Goal: Entertainment & Leisure: Browse casually

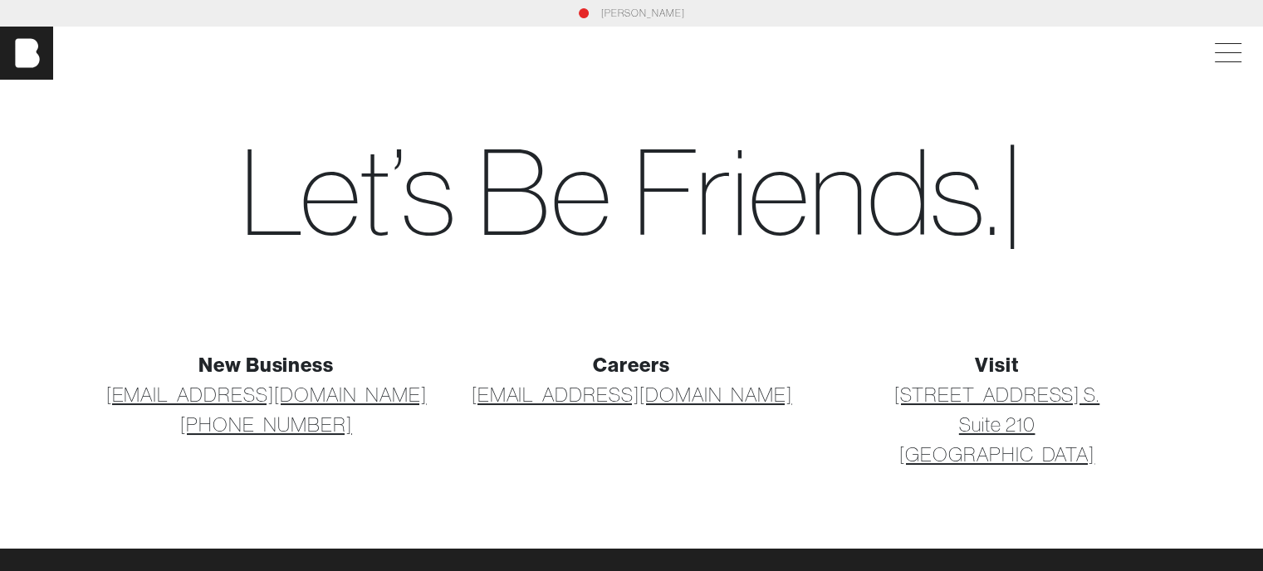
drag, startPoint x: 1082, startPoint y: 456, endPoint x: 927, endPoint y: 398, distance: 165.8
click at [927, 398] on p "[STREET_ADDRESS] [STREET_ADDRESS]" at bounding box center [997, 425] width 345 height 90
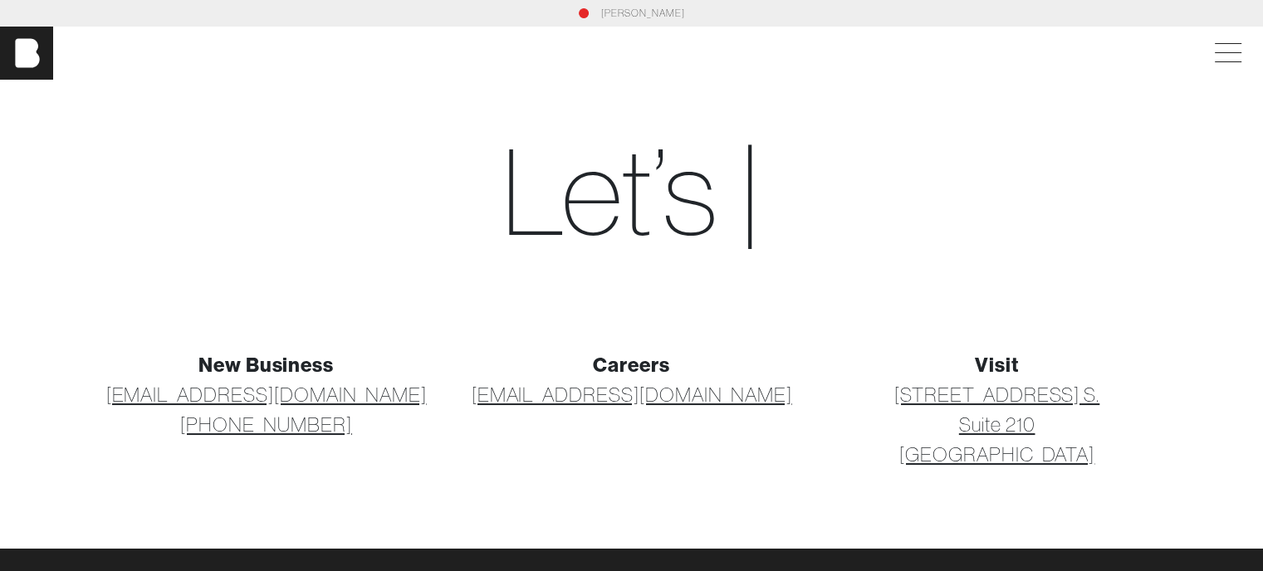
copy link "[STREET_ADDRESS] [STREET_ADDRESS]"
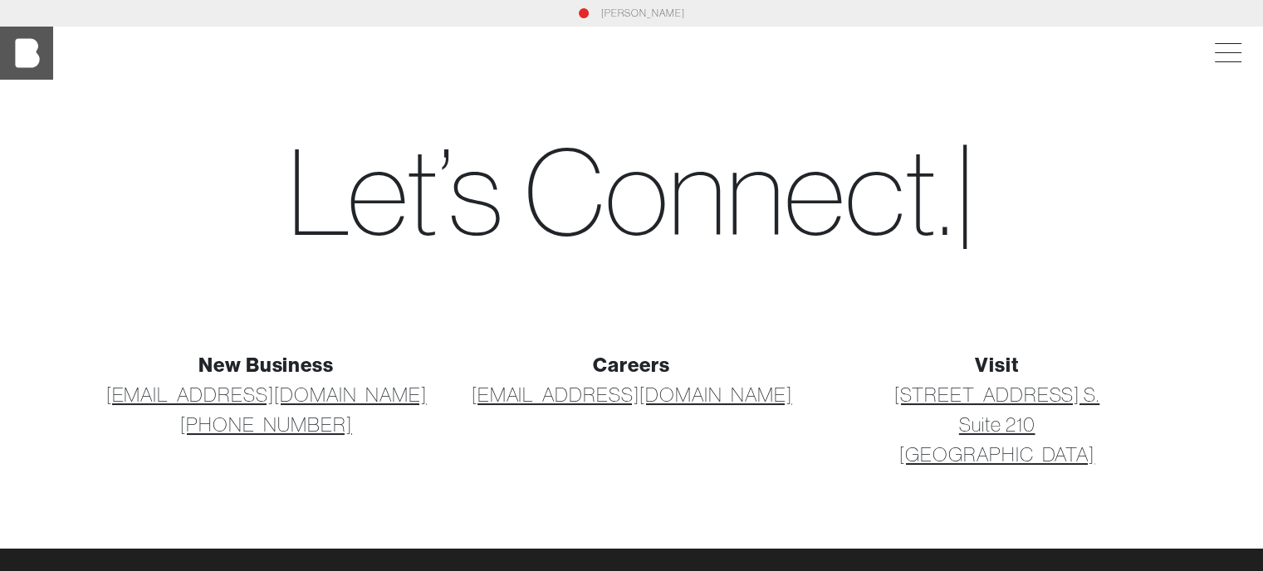
click at [27, 52] on img at bounding box center [26, 53] width 53 height 53
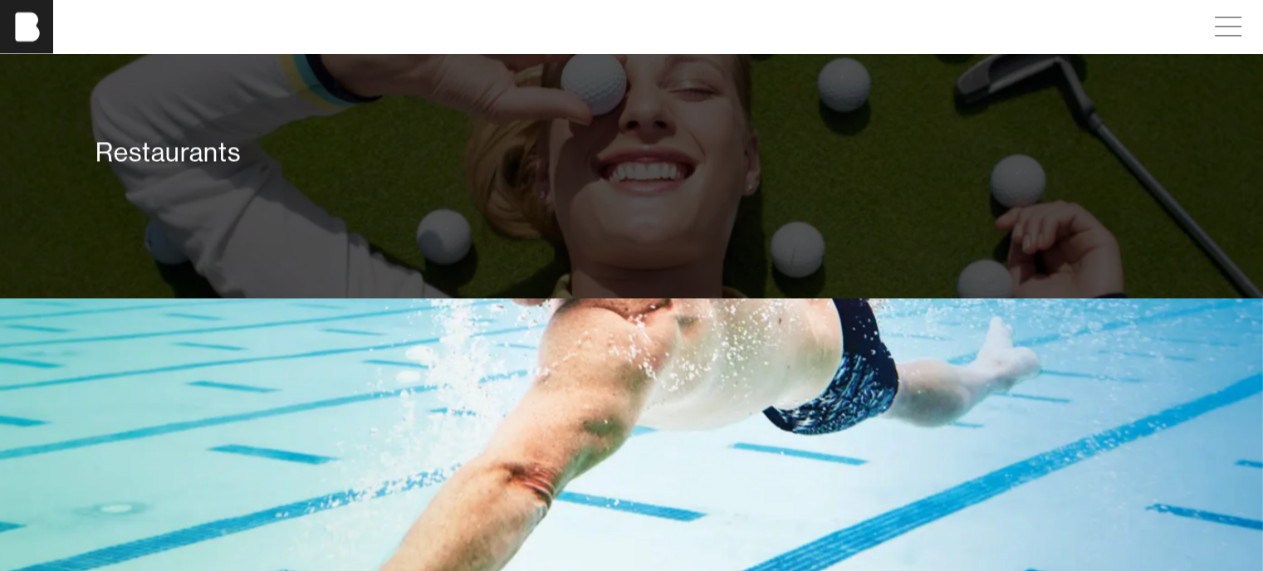
scroll to position [2574, 0]
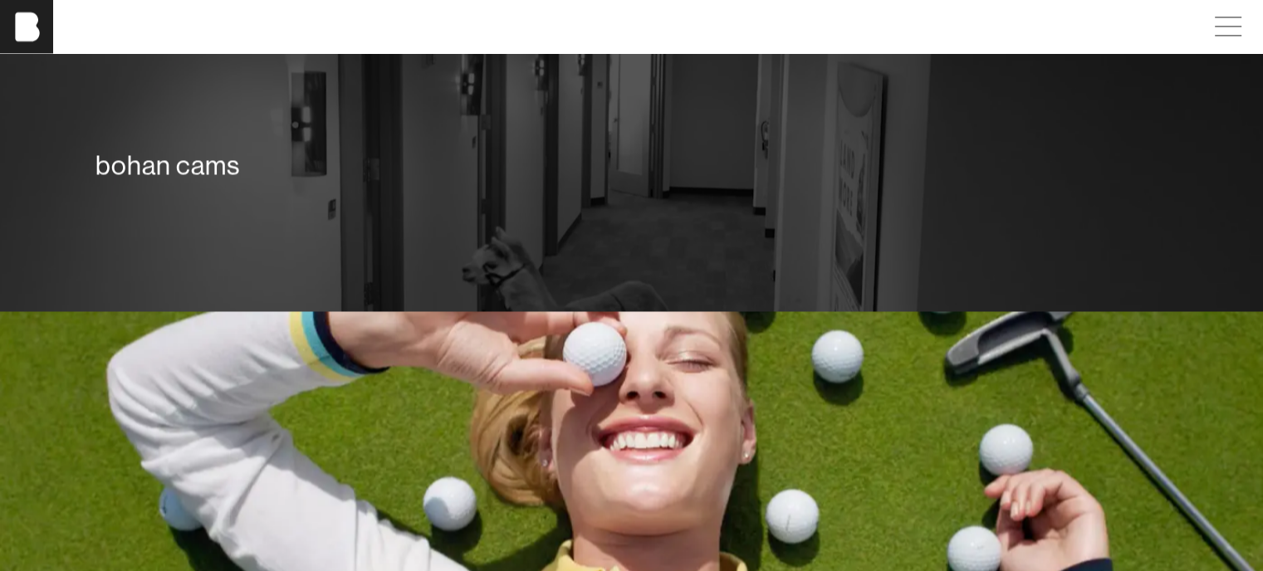
click at [488, 228] on div "bohan cams" at bounding box center [632, 169] width 1096 height 120
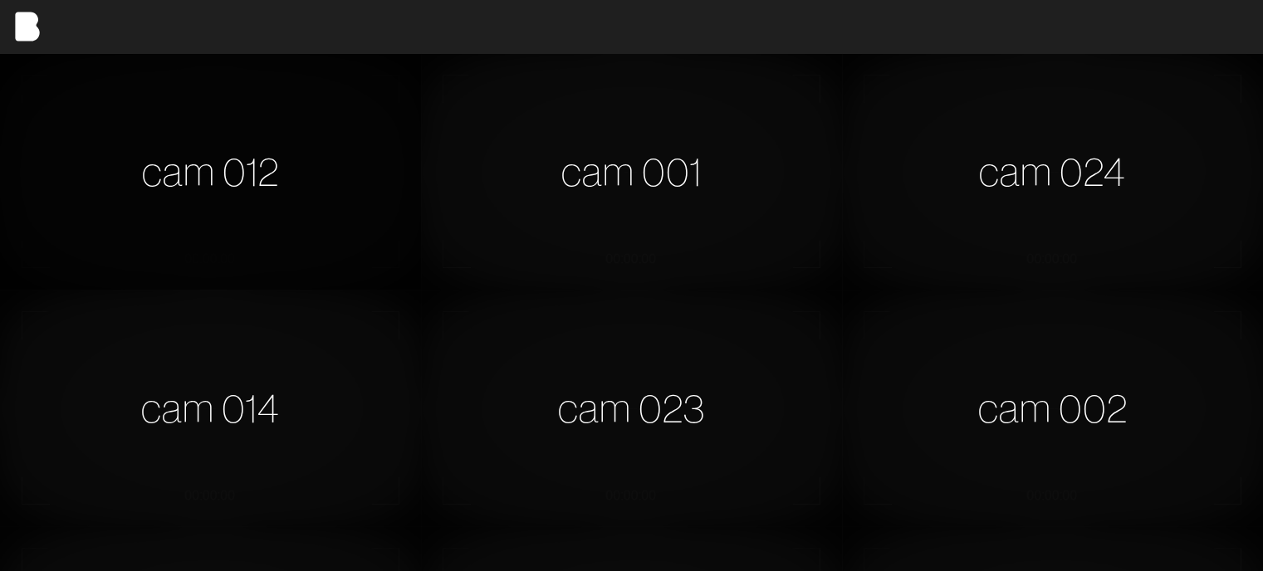
click at [276, 204] on div "cam 012" at bounding box center [210, 171] width 421 height 237
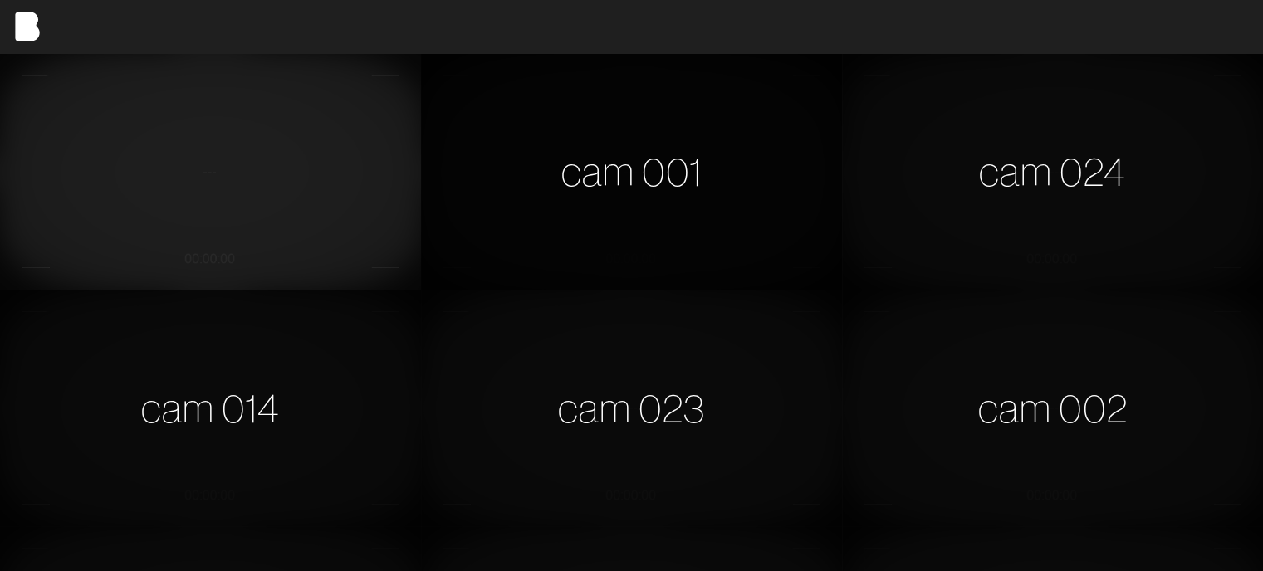
click at [731, 214] on div "cam 001" at bounding box center [631, 171] width 421 height 237
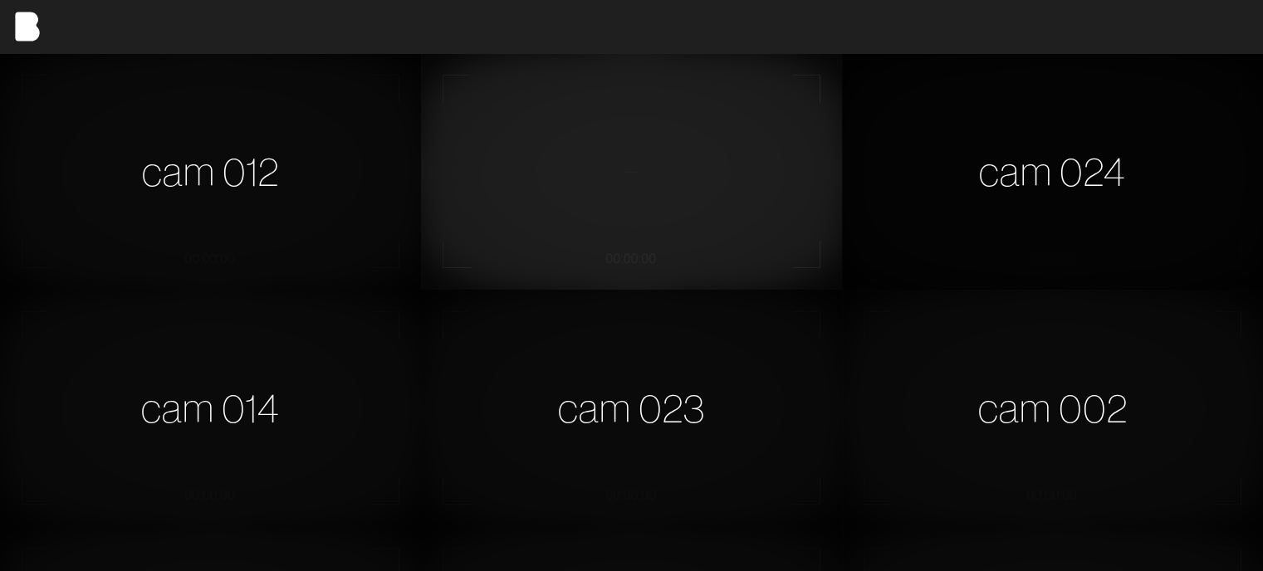
click at [895, 193] on div "cam 024" at bounding box center [1052, 171] width 421 height 237
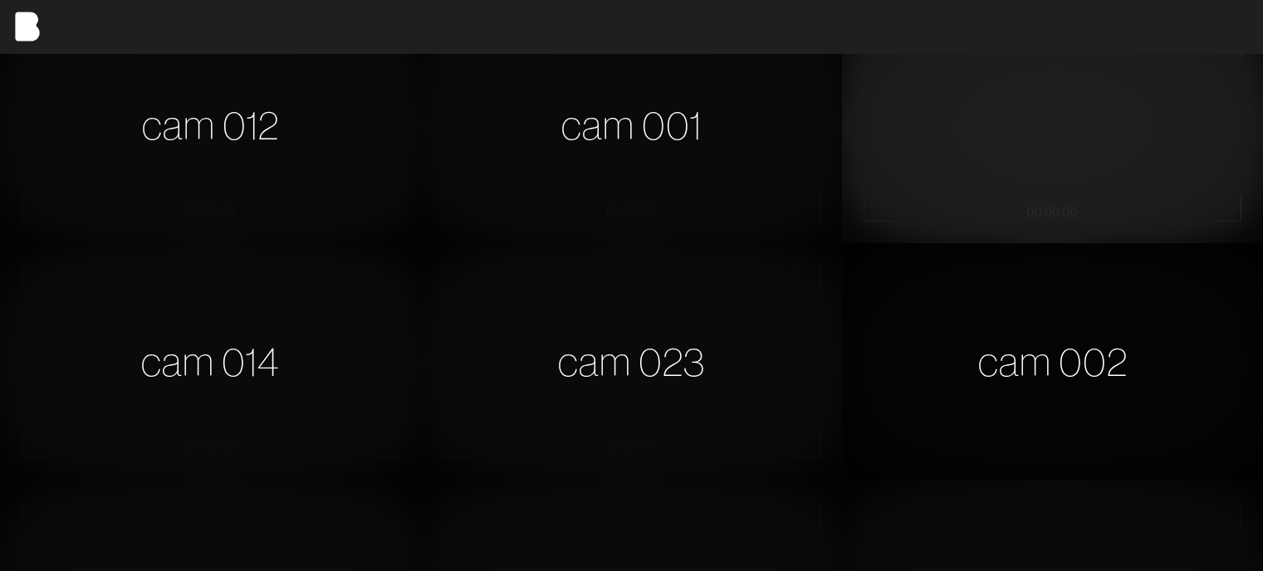
scroll to position [83, 0]
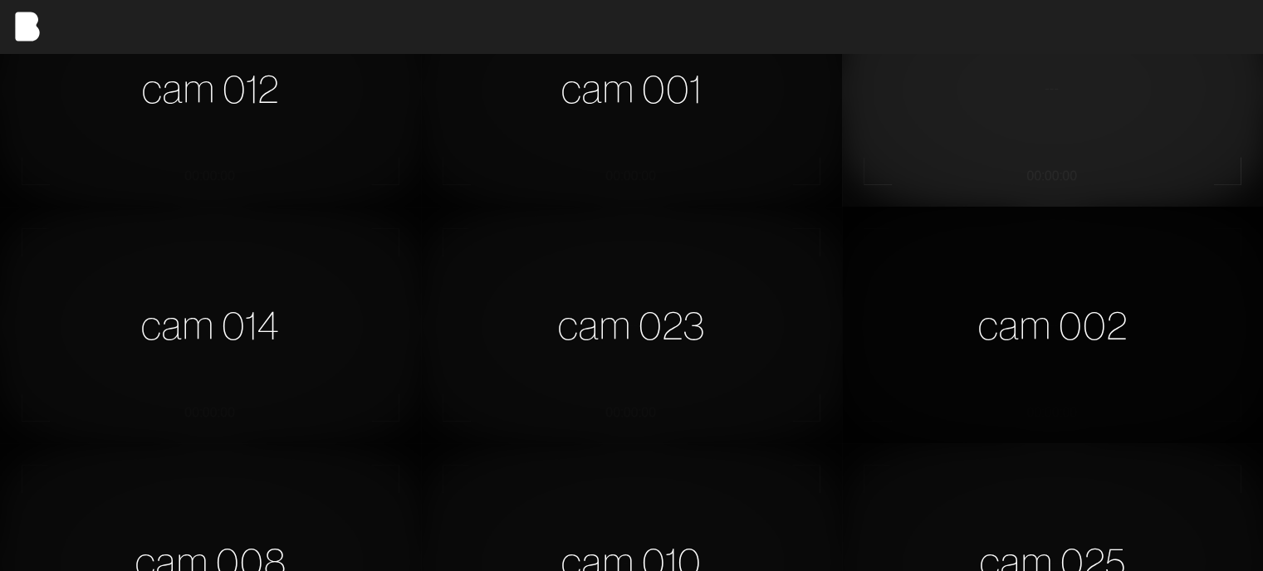
click at [1182, 309] on div "cam 002" at bounding box center [1052, 325] width 421 height 237
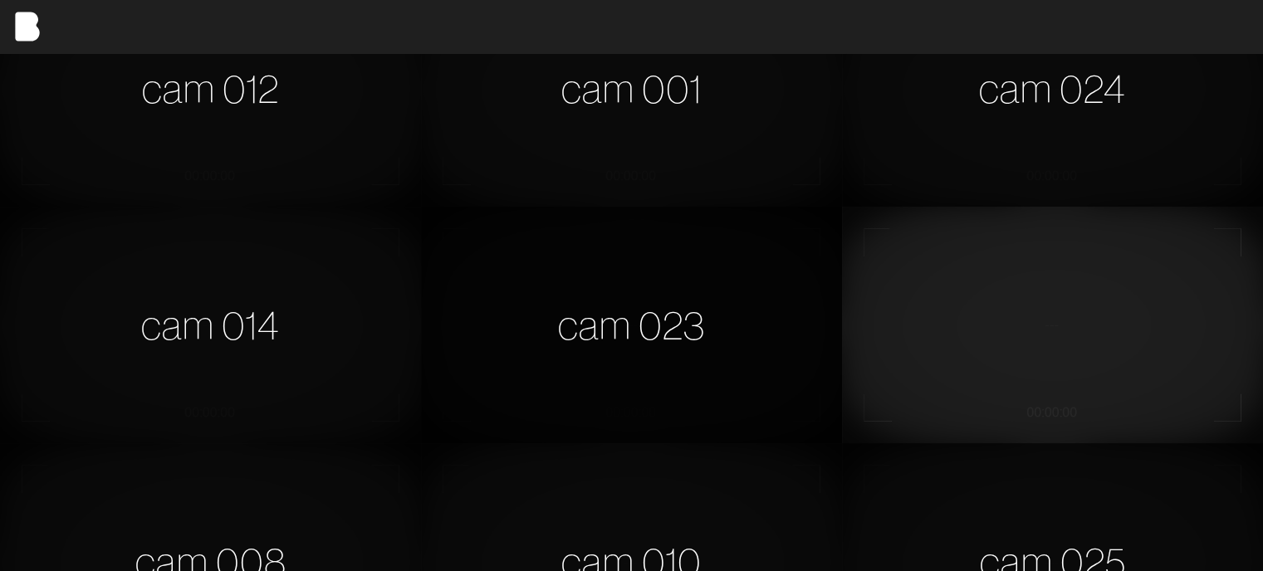
click at [684, 291] on div "cam 023" at bounding box center [631, 325] width 421 height 237
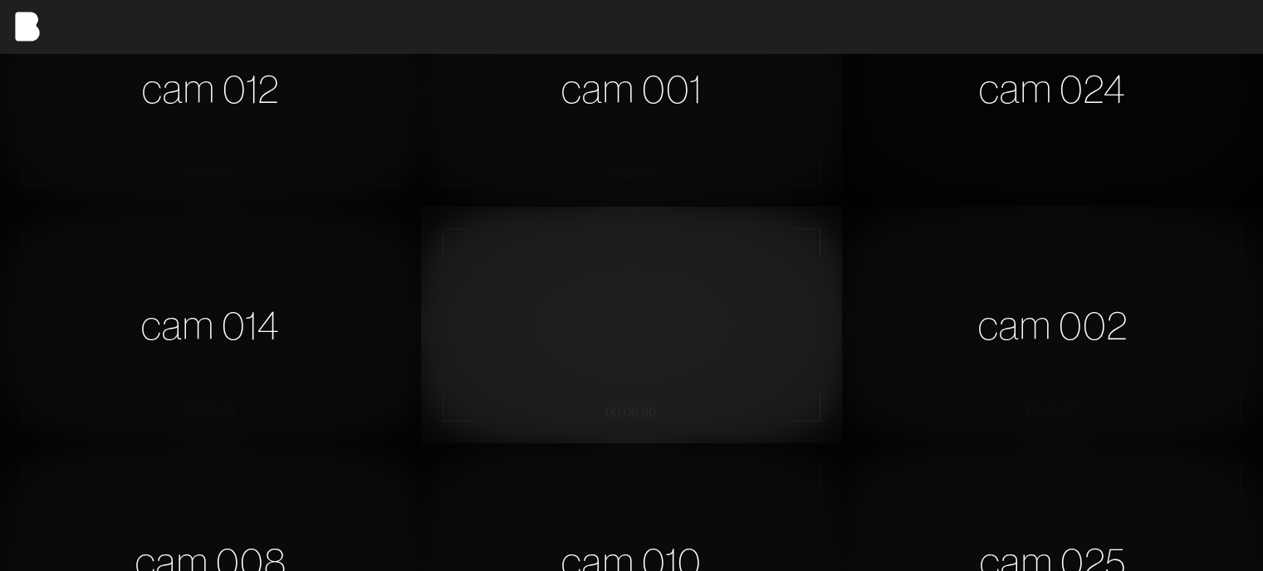
click at [1019, 109] on div "cam 024" at bounding box center [1052, 88] width 421 height 237
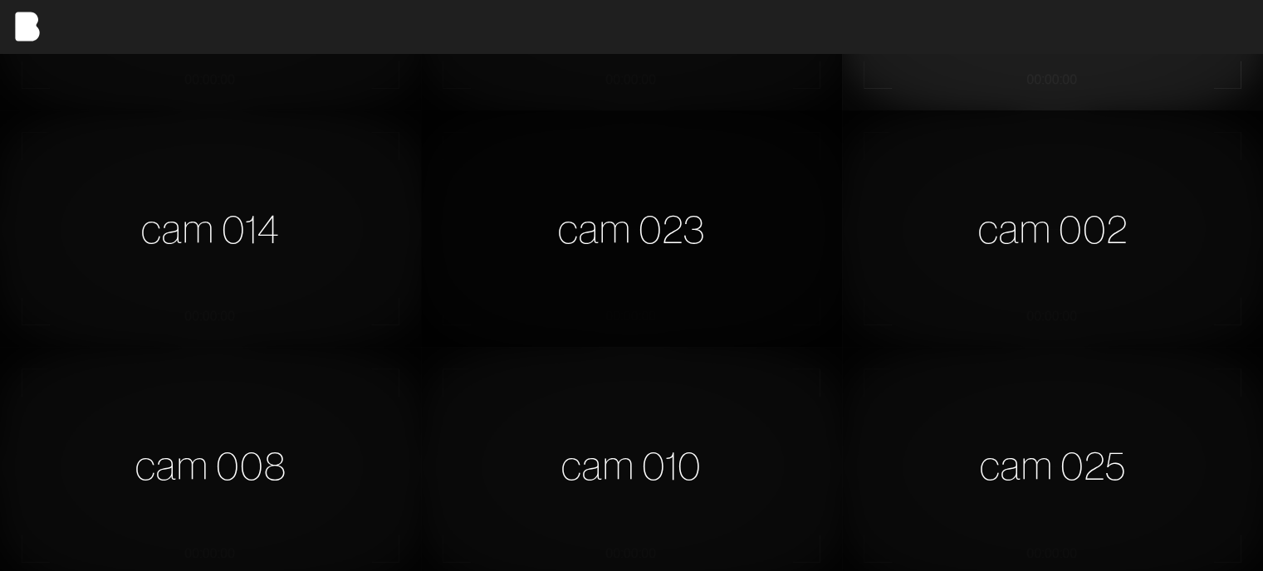
scroll to position [249, 0]
